Goal: Check status: Check status

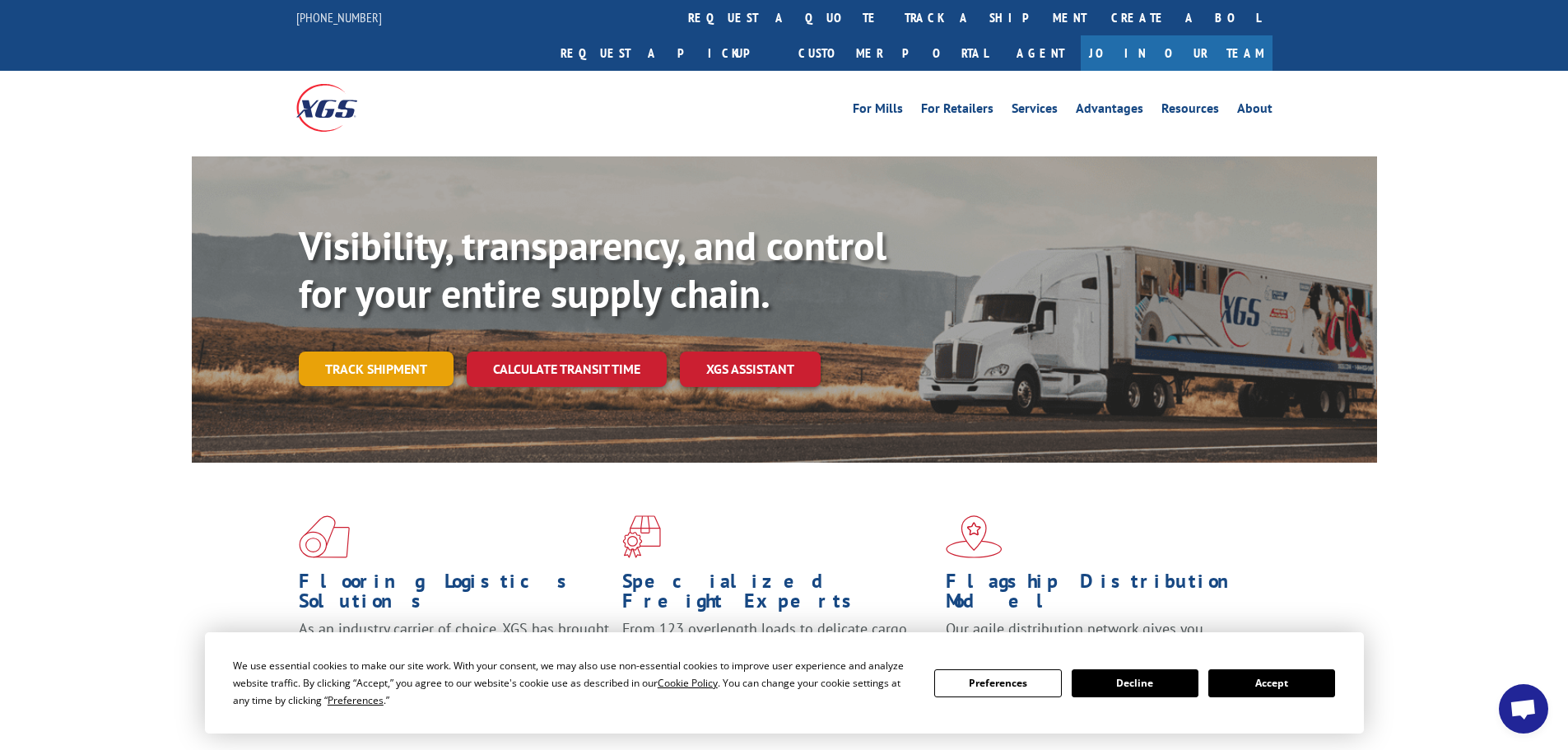
click at [407, 352] on link "Track shipment" at bounding box center [375, 368] width 155 height 34
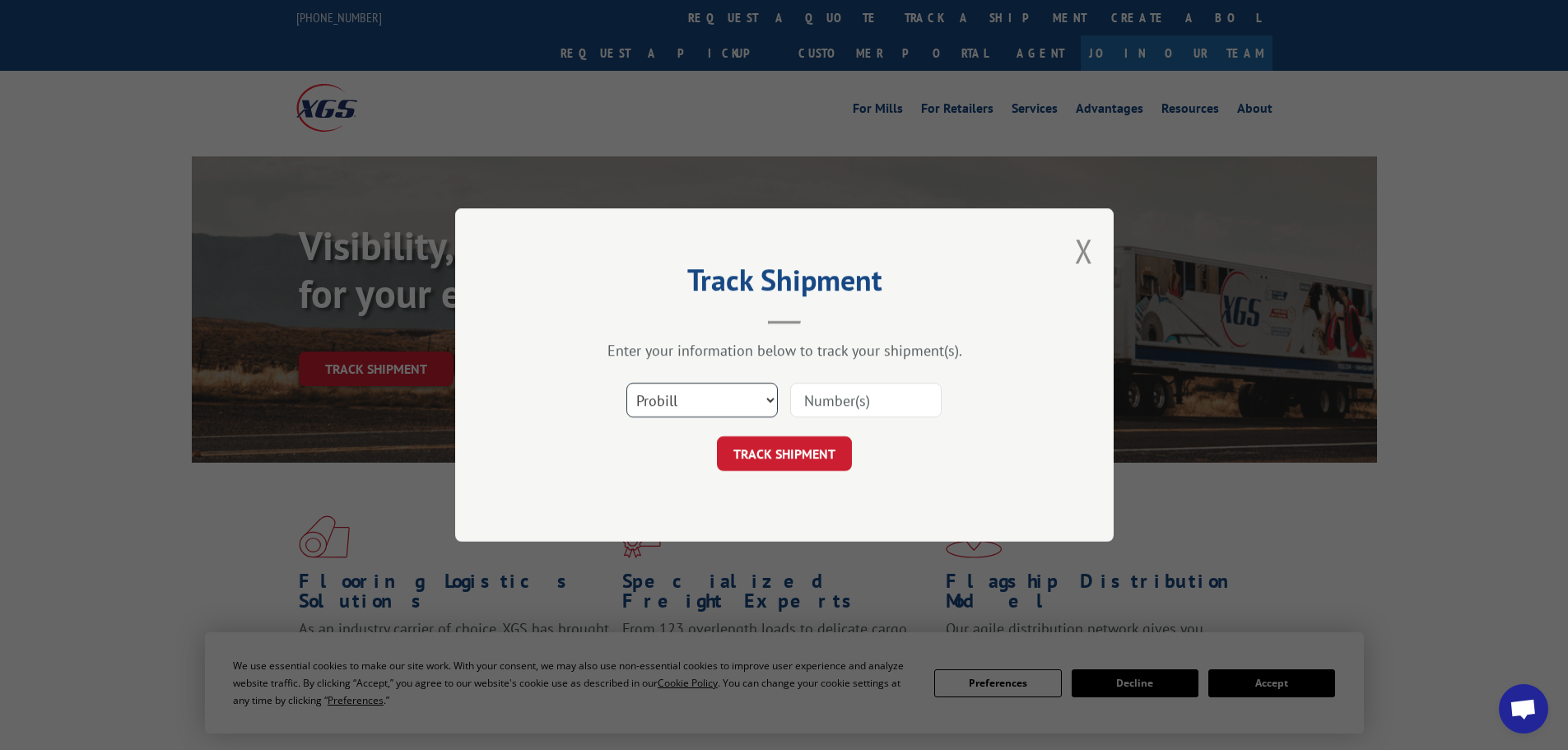
click at [731, 400] on select "Select category... Probill BOL PO" at bounding box center [703, 400] width 152 height 34
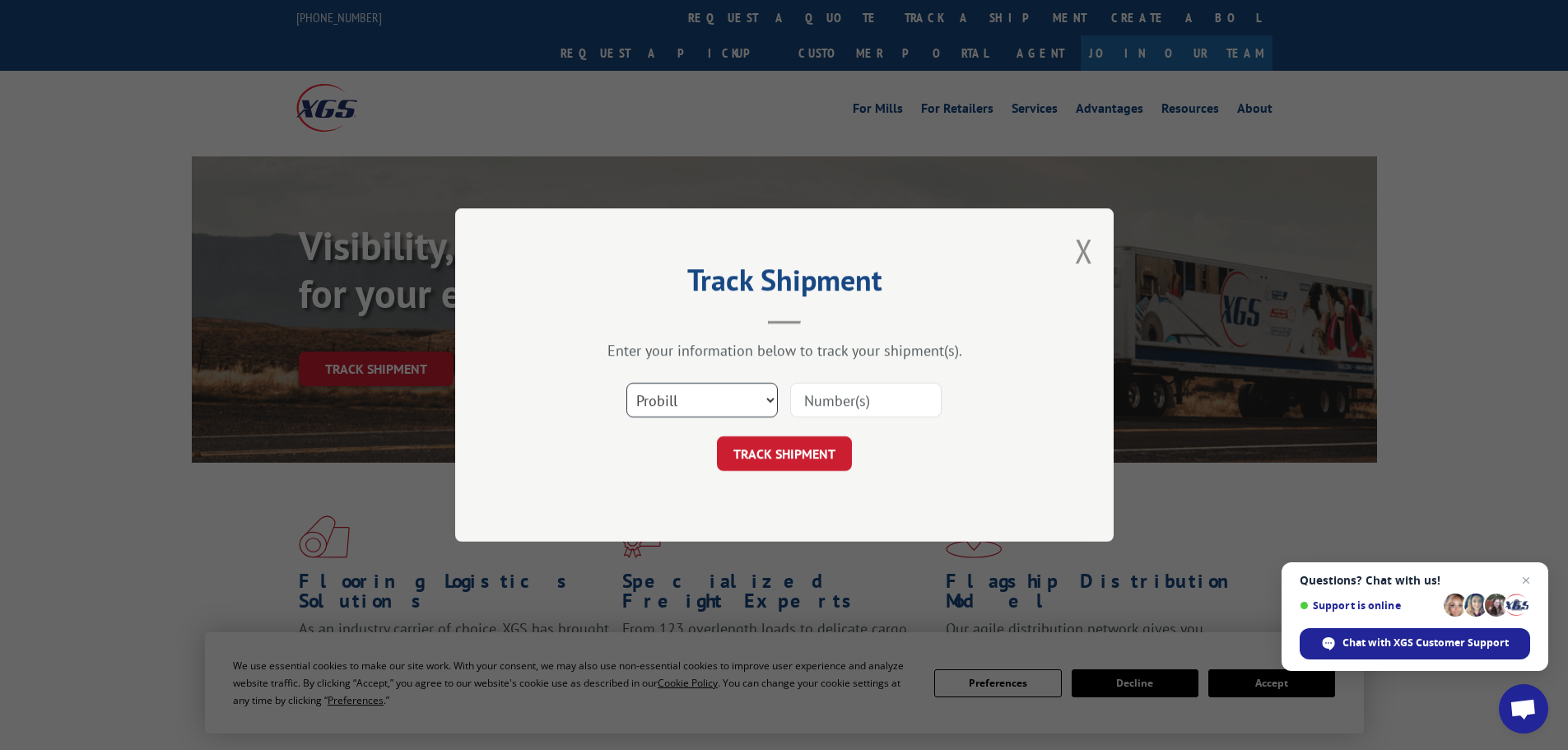
select select "bol"
click at [627, 383] on select "Select category... Probill BOL PO" at bounding box center [703, 400] width 152 height 34
click at [840, 403] on input at bounding box center [866, 400] width 152 height 34
paste input "097582"
type input "097582"
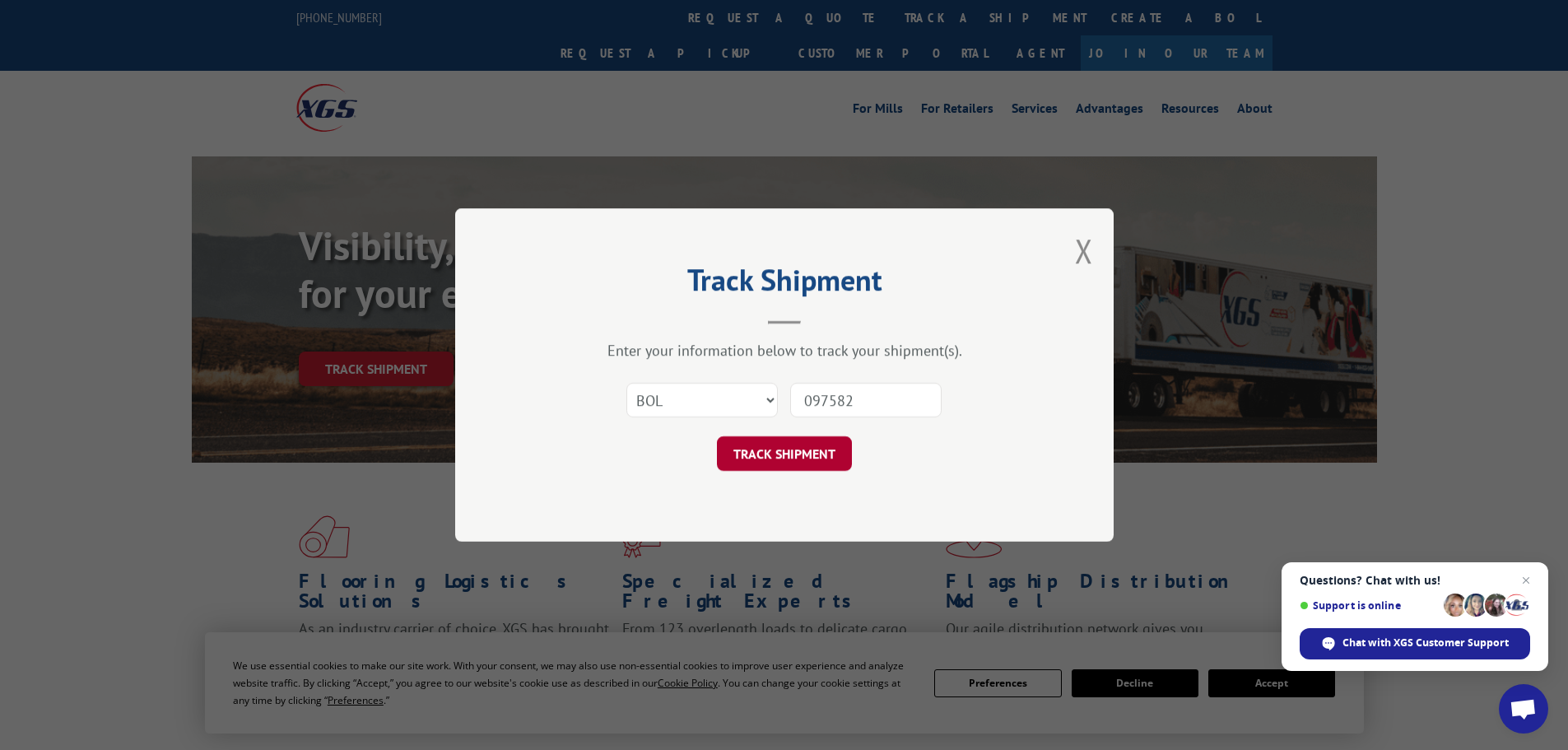
click at [786, 469] on button "TRACK SHIPMENT" at bounding box center [784, 453] width 135 height 34
